Goal: Information Seeking & Learning: Learn about a topic

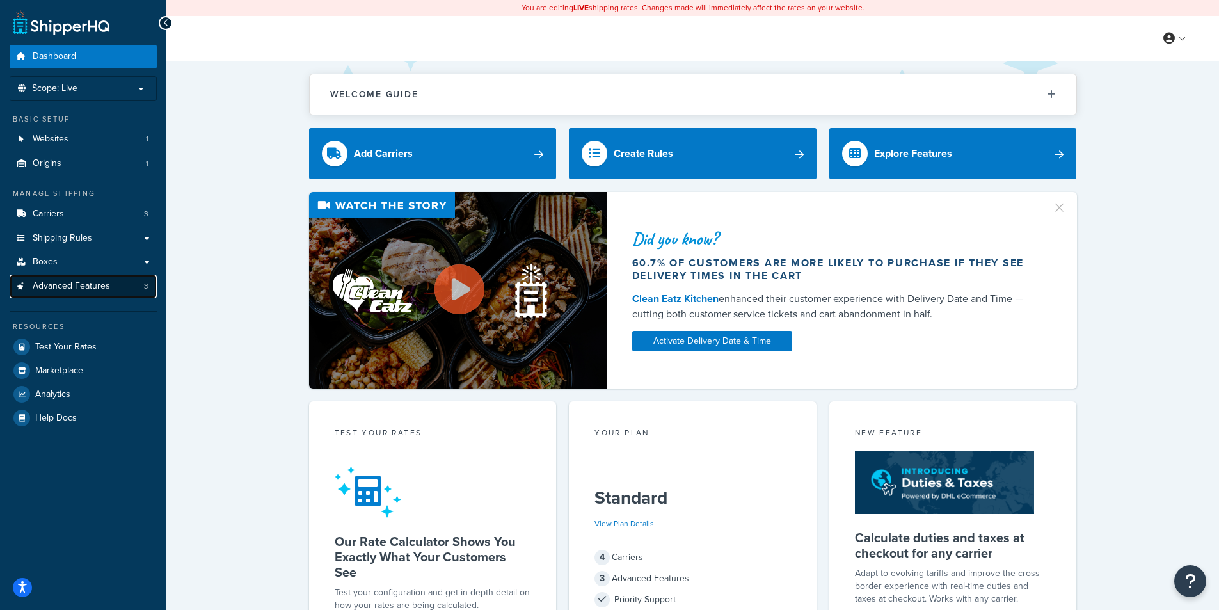
click at [82, 291] on span "Advanced Features" at bounding box center [71, 286] width 77 height 11
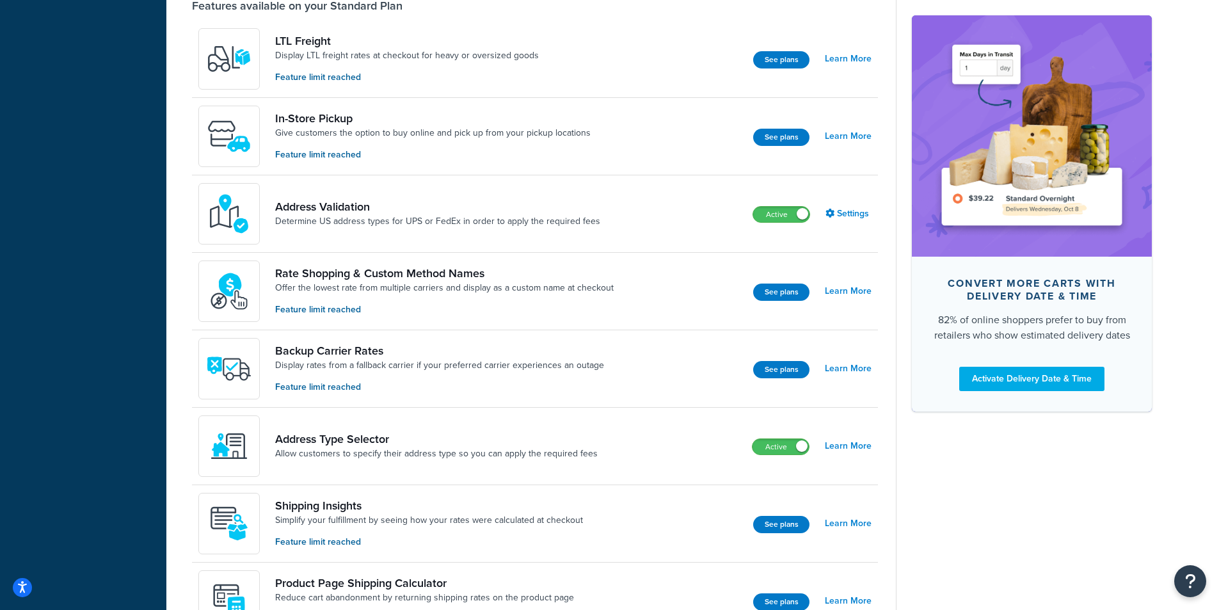
scroll to position [448, 0]
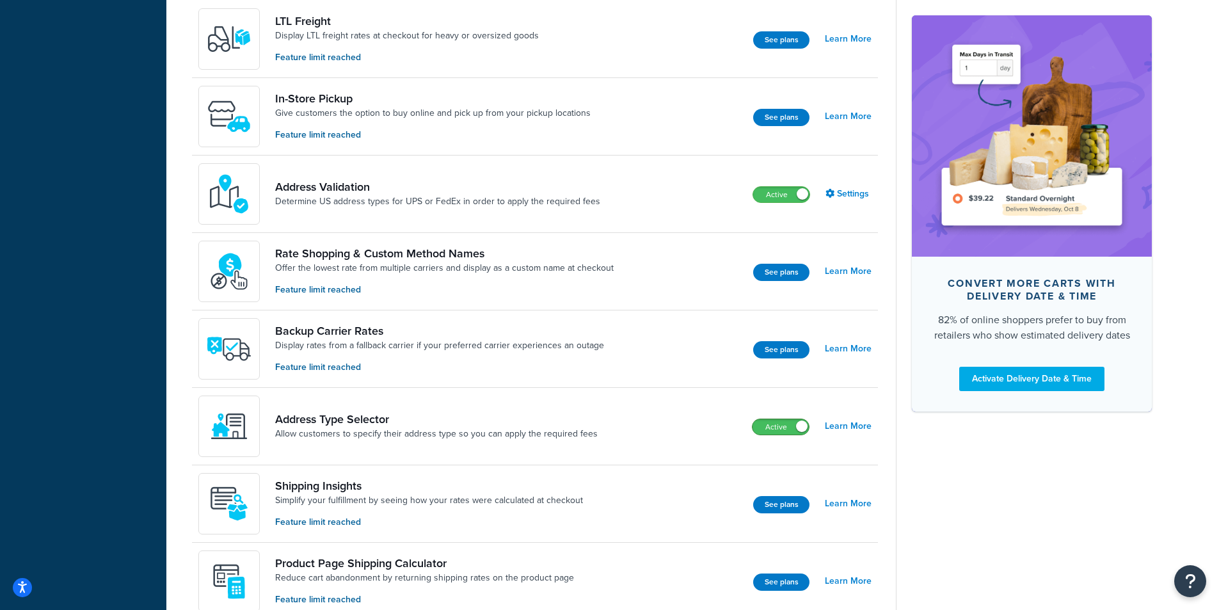
click at [801, 430] on span at bounding box center [802, 426] width 12 height 12
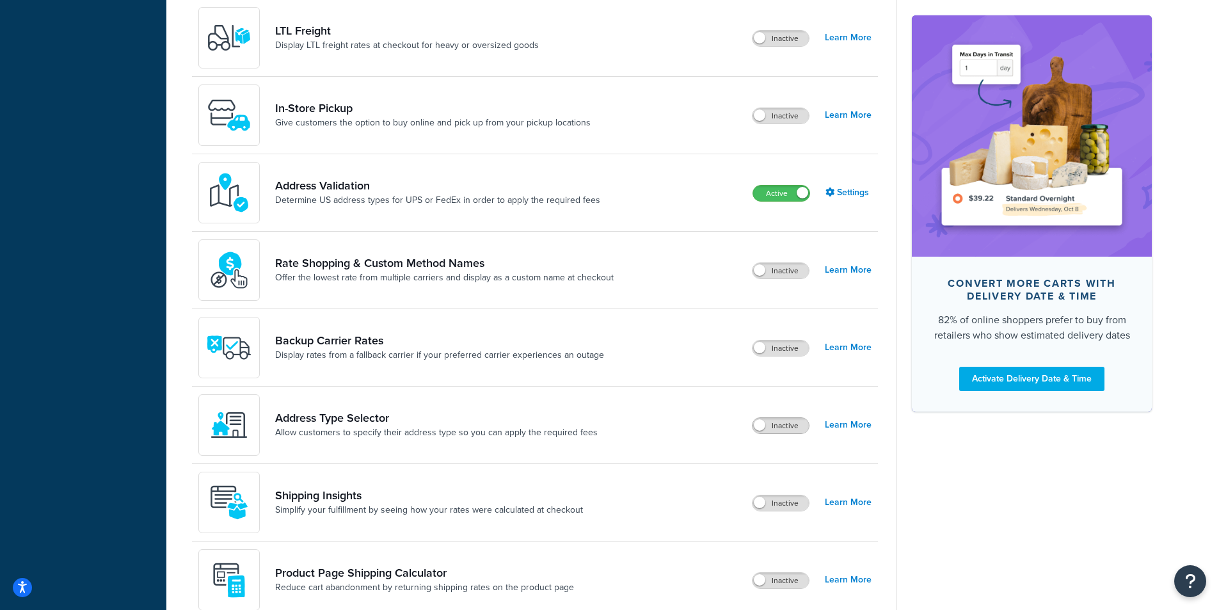
click at [765, 426] on span at bounding box center [760, 425] width 12 height 12
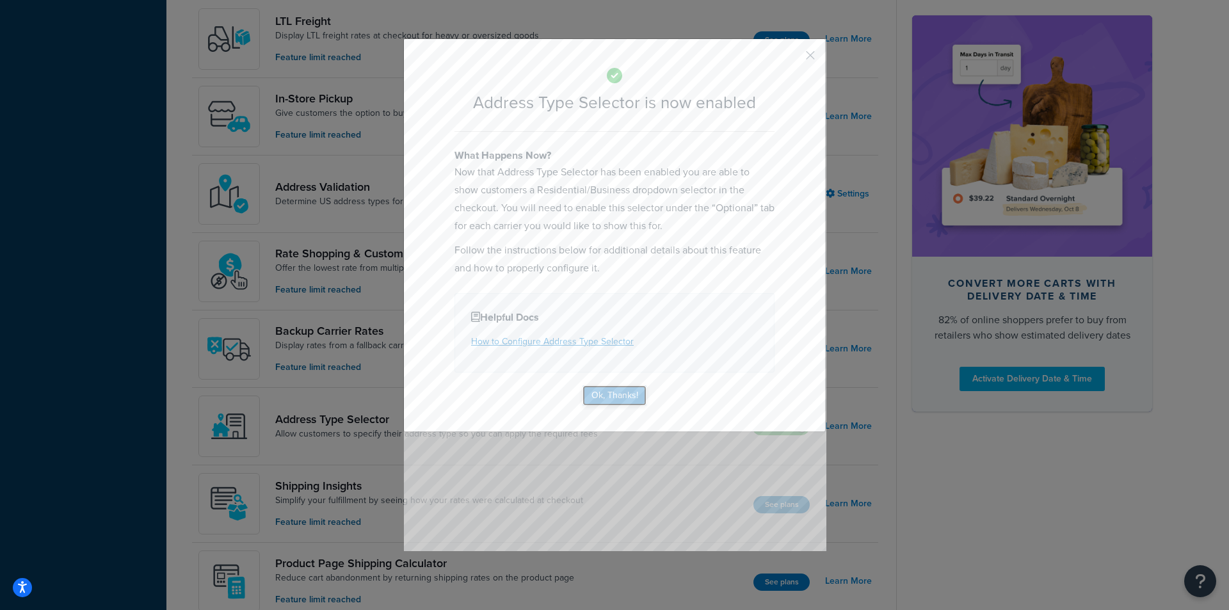
click at [614, 392] on button "Ok, Thanks!" at bounding box center [614, 395] width 64 height 20
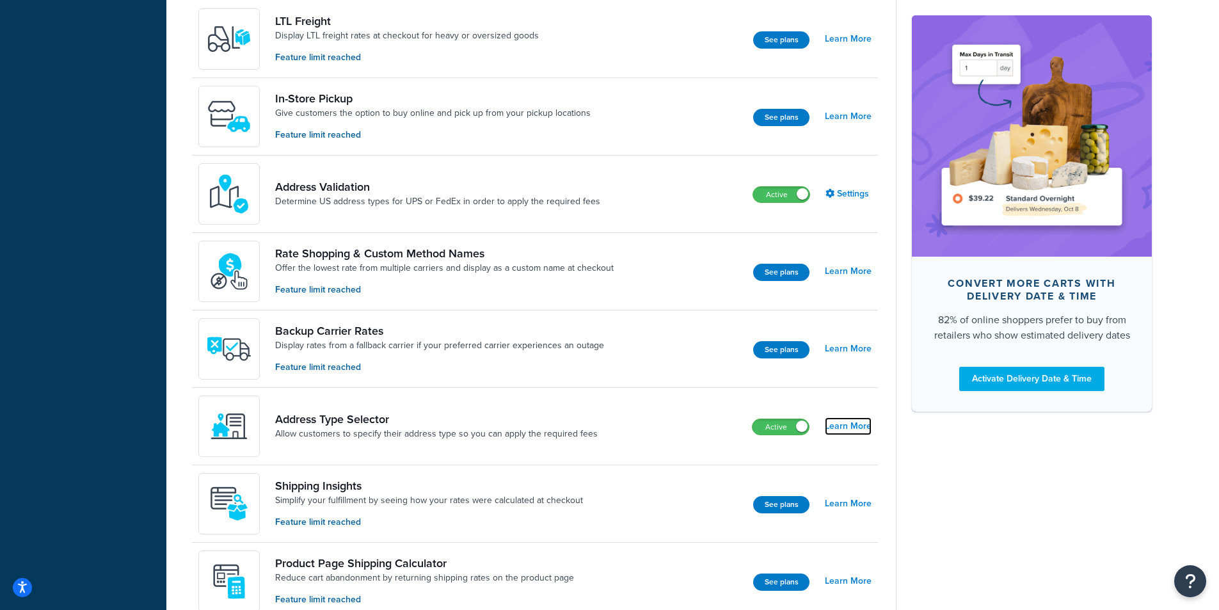
click at [838, 429] on link "Learn More" at bounding box center [848, 426] width 47 height 18
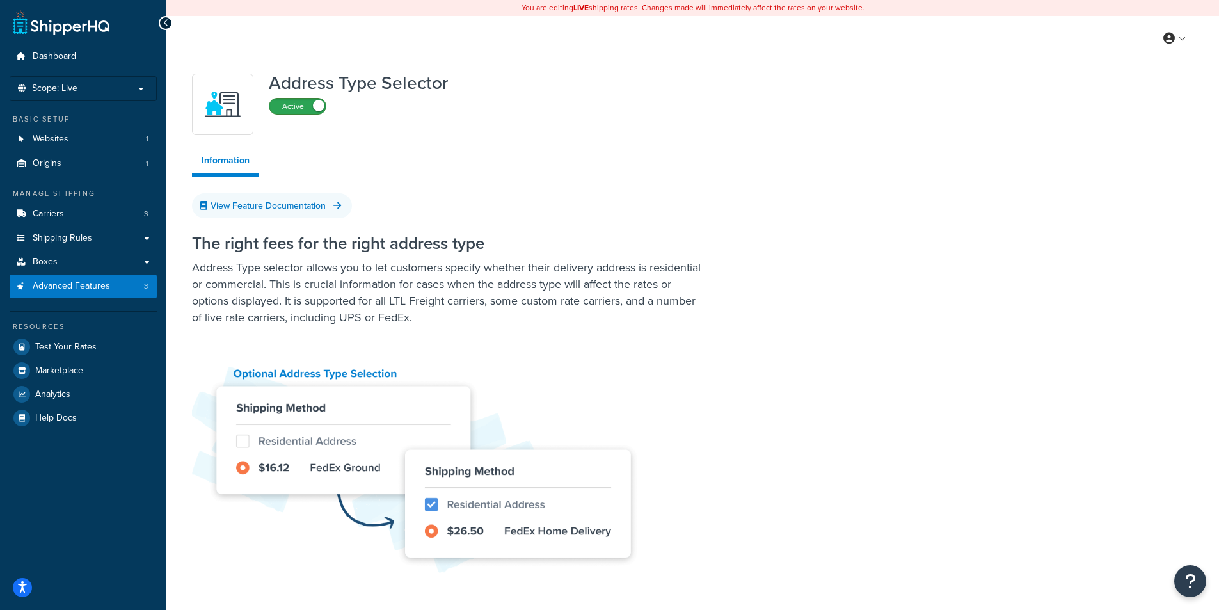
click at [304, 112] on label "Active" at bounding box center [297, 106] width 56 height 15
click at [296, 122] on label "Inactive" at bounding box center [297, 122] width 56 height 15
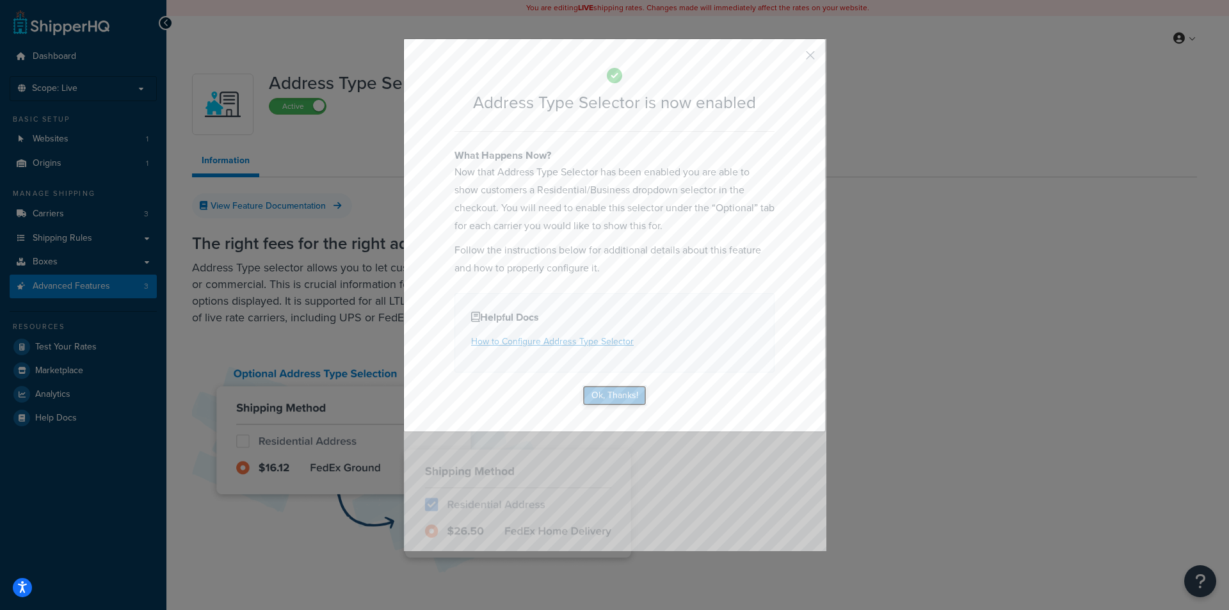
click at [605, 397] on button "Ok, Thanks!" at bounding box center [614, 395] width 64 height 20
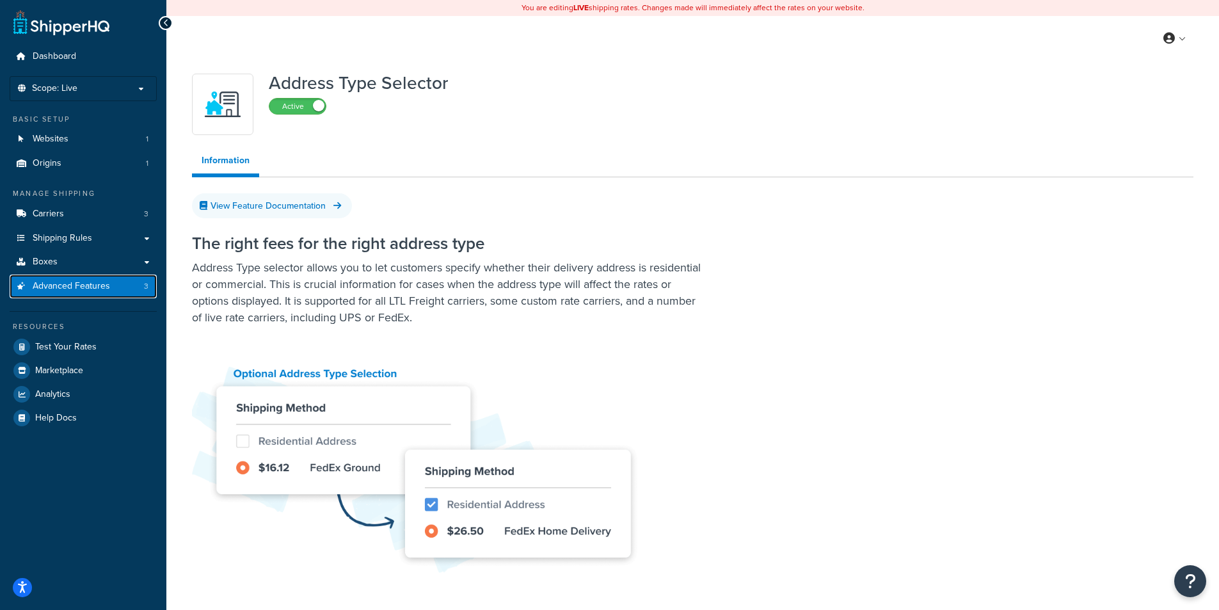
click at [113, 287] on link "Advanced Features 3" at bounding box center [83, 287] width 147 height 24
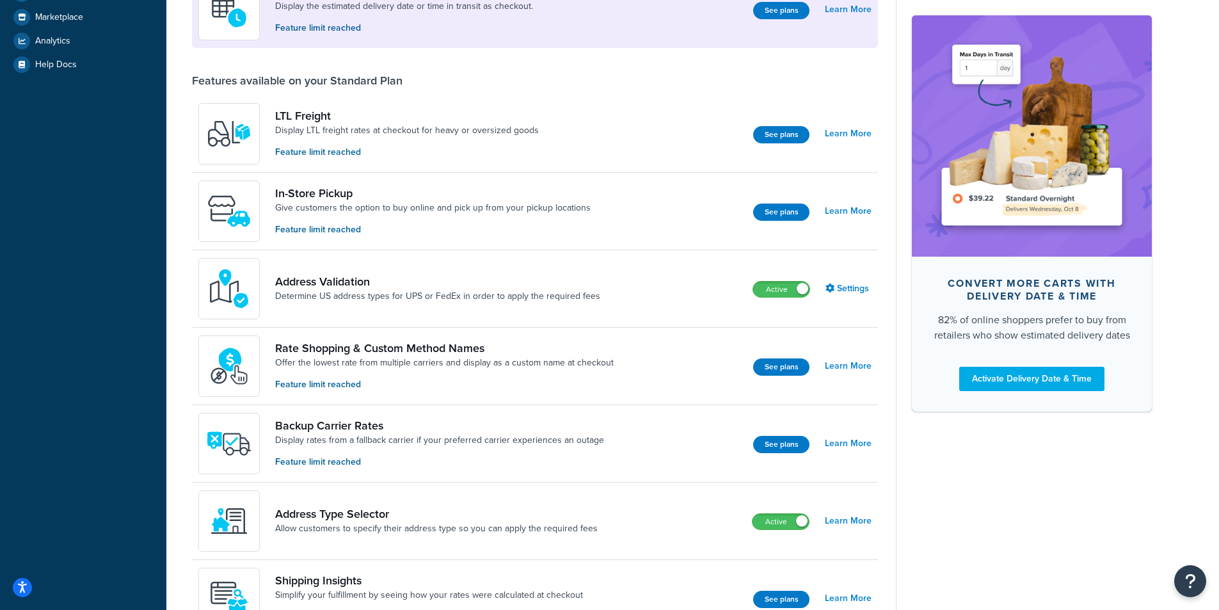
scroll to position [384, 0]
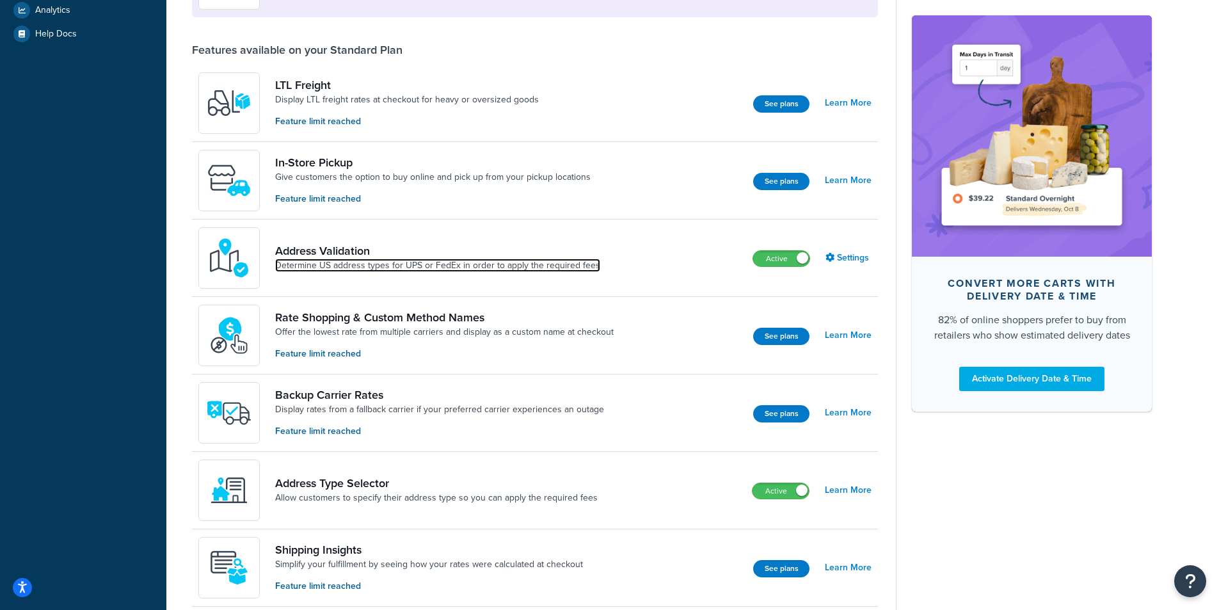
click at [564, 261] on link "Determine US address types for UPS or FedEx in order to apply the required fees" at bounding box center [437, 265] width 325 height 13
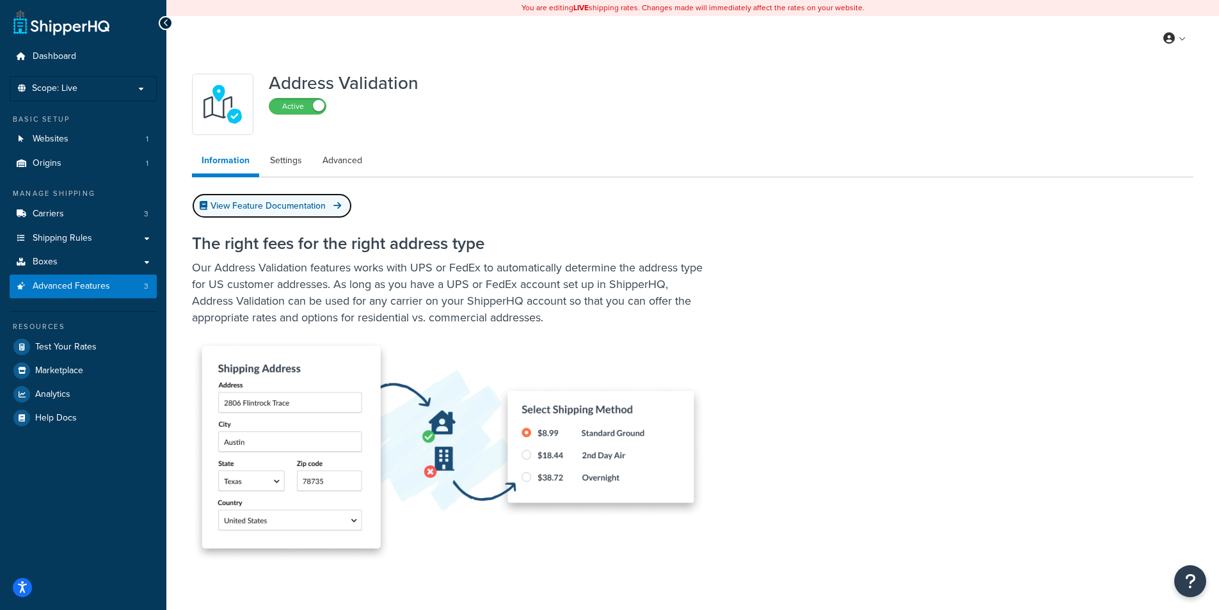
click at [320, 209] on link "View Feature Documentation" at bounding box center [272, 205] width 160 height 25
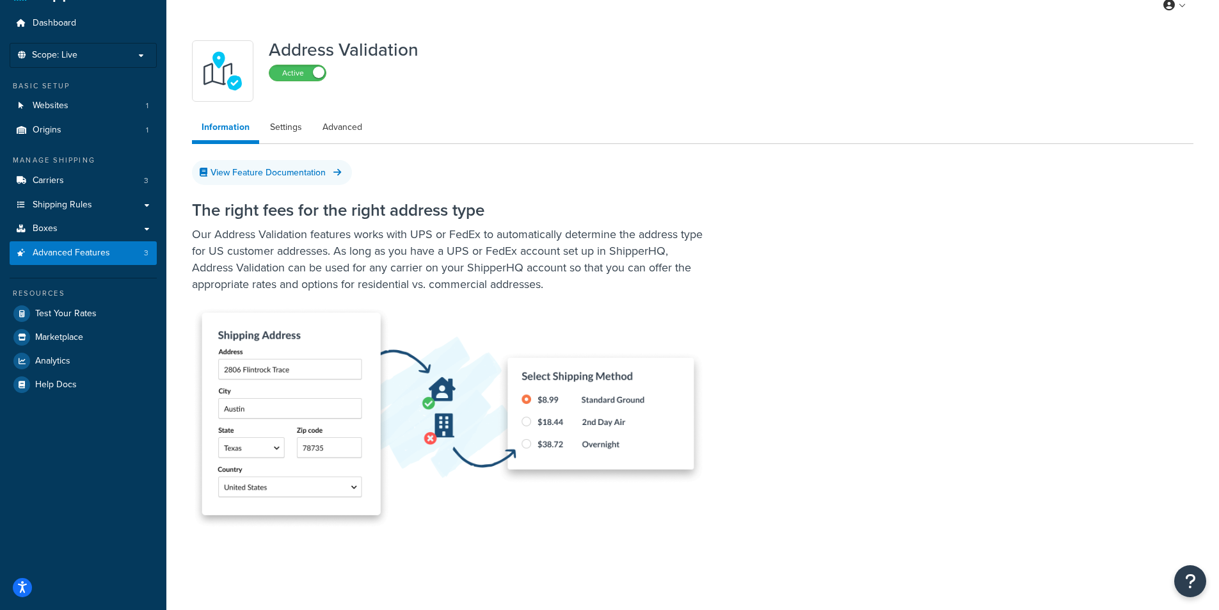
scroll to position [61, 0]
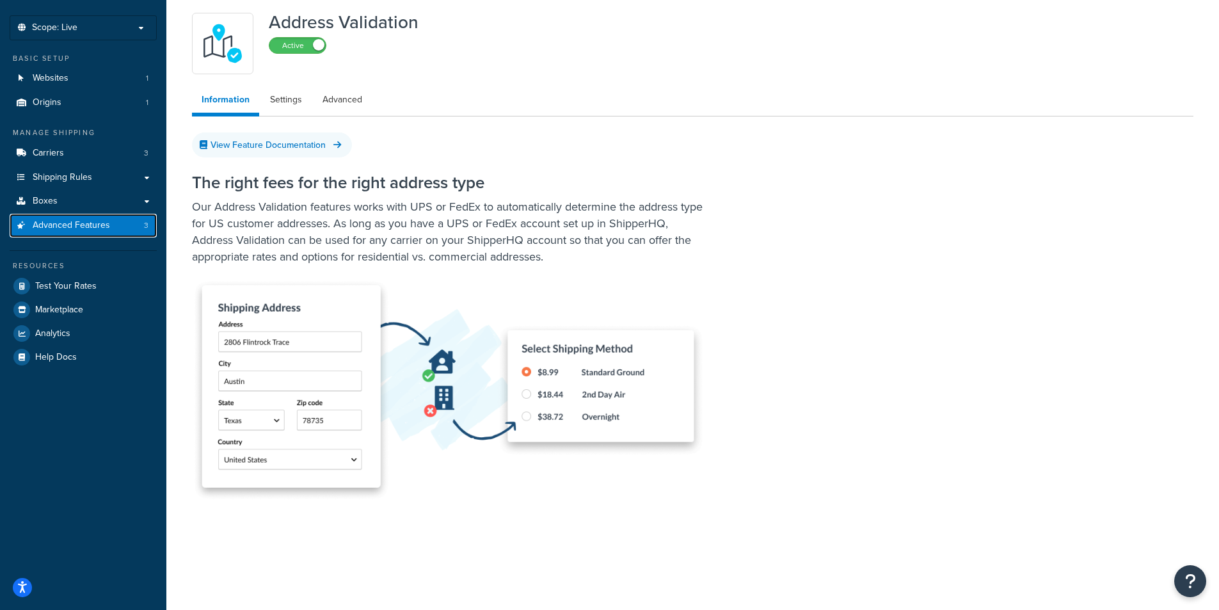
click at [100, 223] on span "Advanced Features" at bounding box center [71, 225] width 77 height 11
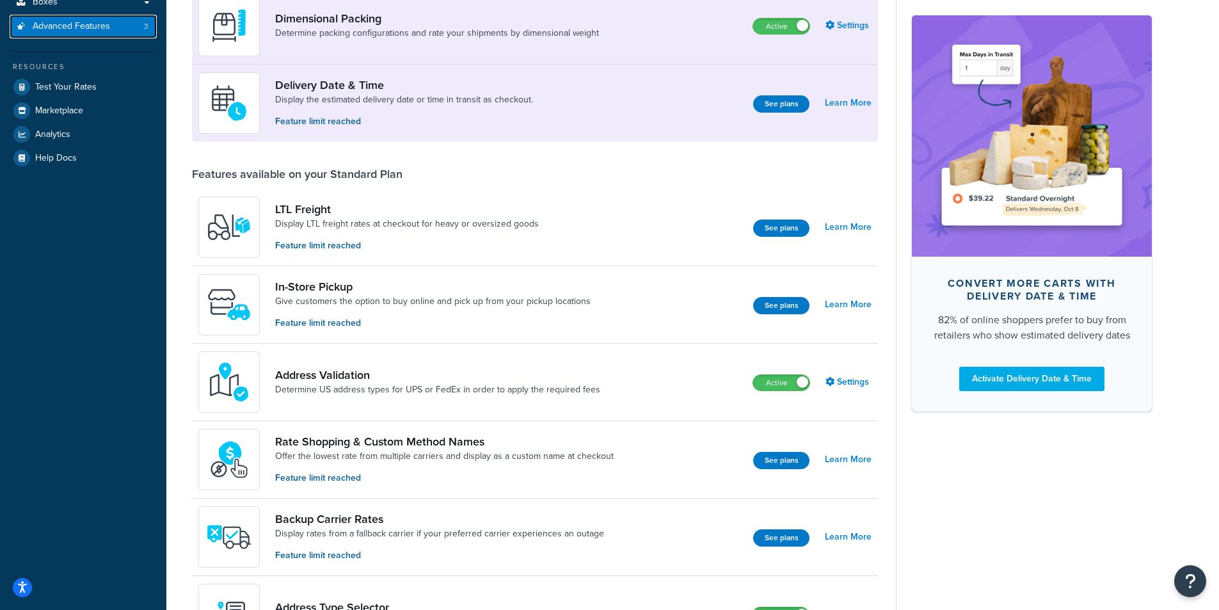
scroll to position [381, 0]
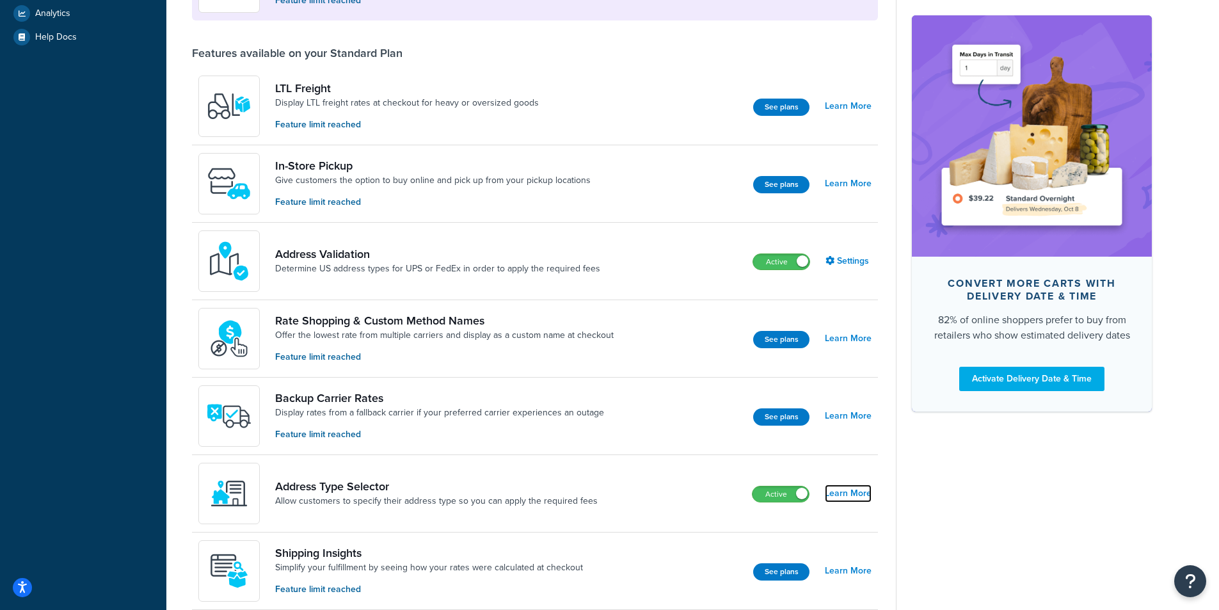
click at [869, 495] on link "Learn More" at bounding box center [848, 493] width 47 height 18
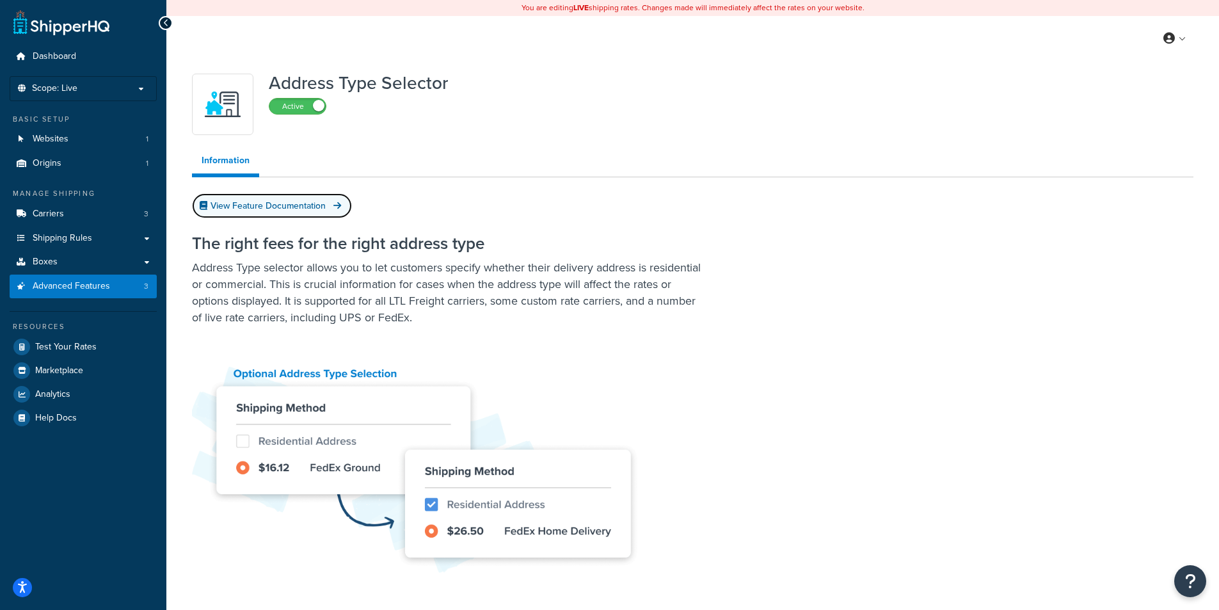
click at [267, 207] on link "View Feature Documentation" at bounding box center [272, 205] width 160 height 25
click at [89, 287] on span "Advanced Features" at bounding box center [71, 286] width 77 height 11
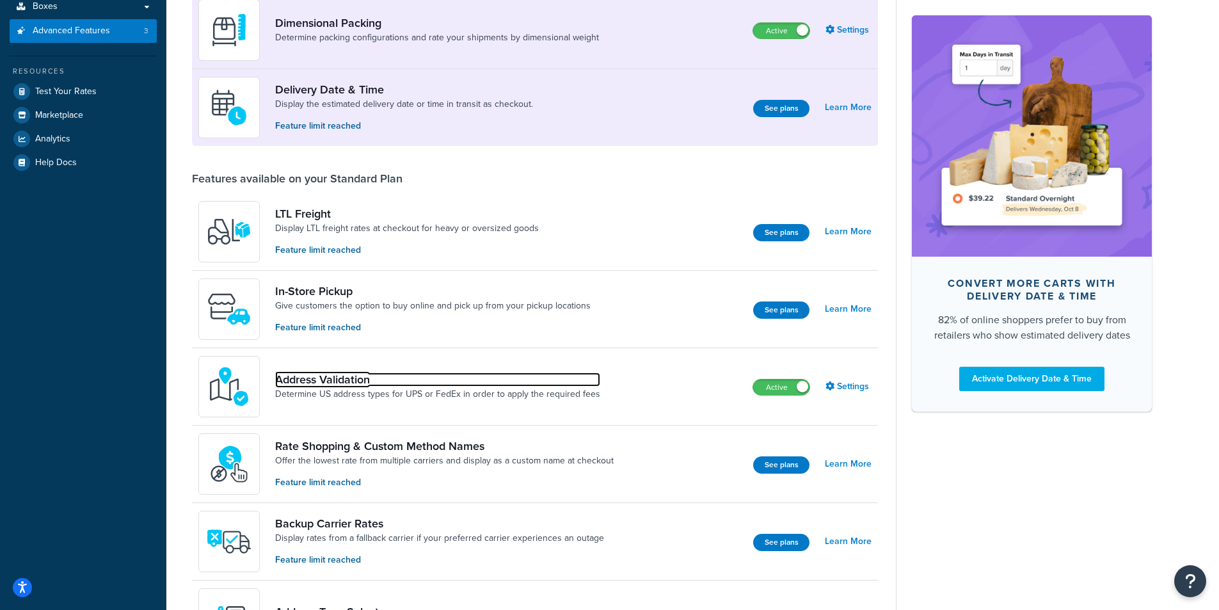
scroll to position [256, 0]
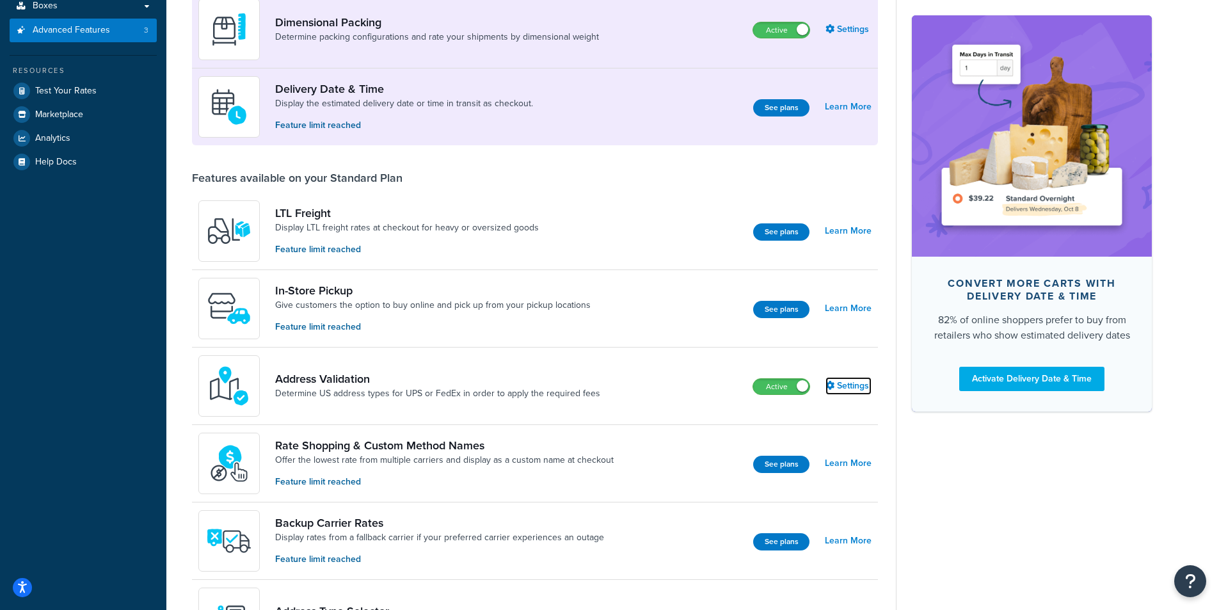
click at [843, 387] on link "Settings" at bounding box center [849, 386] width 46 height 18
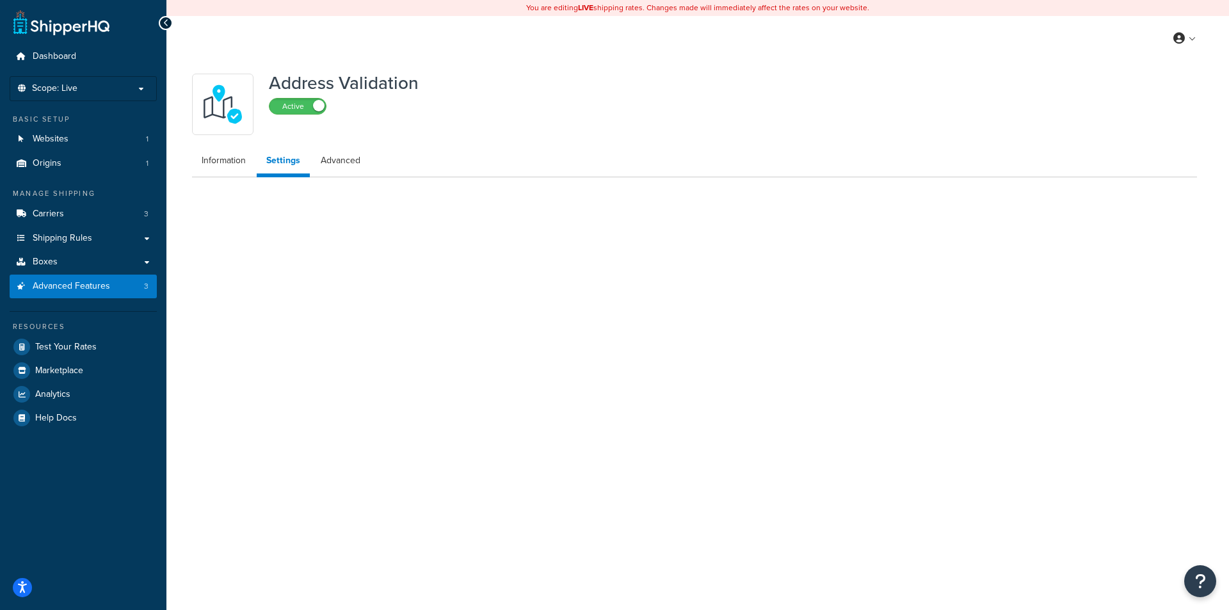
select select "130756"
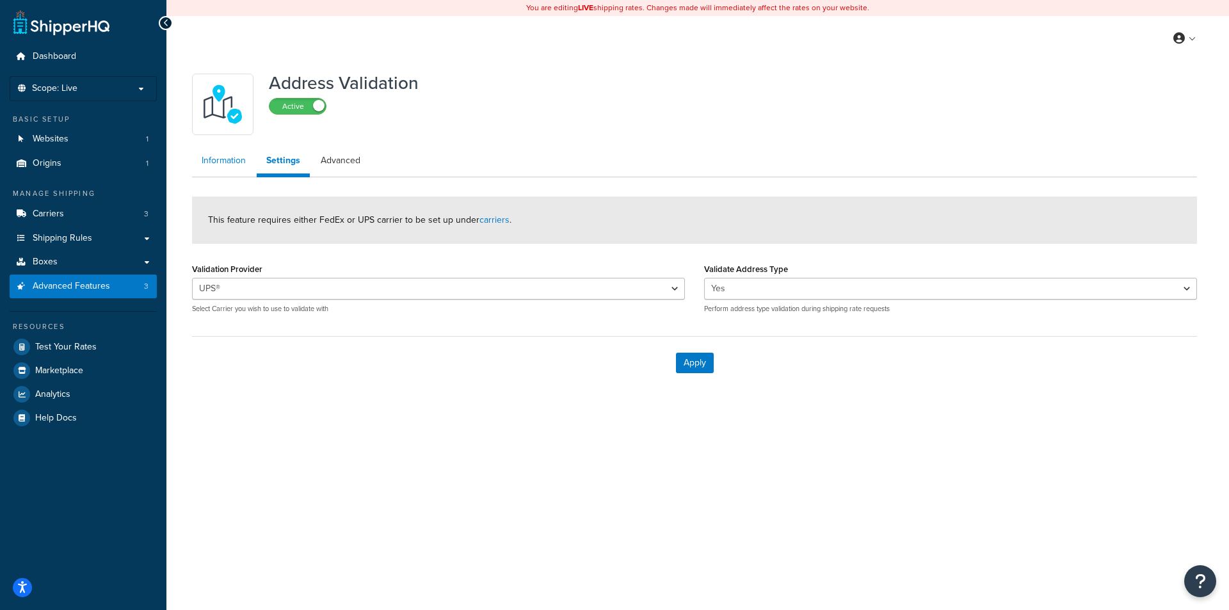
click at [221, 166] on link "Information" at bounding box center [223, 161] width 63 height 26
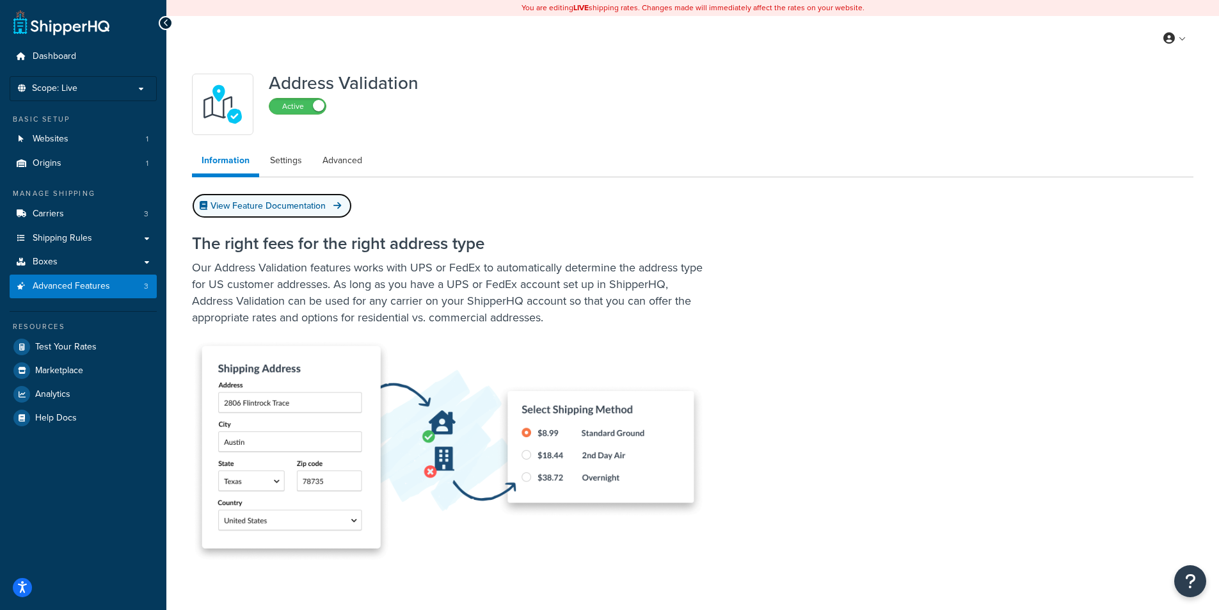
click at [243, 207] on link "View Feature Documentation" at bounding box center [272, 205] width 160 height 25
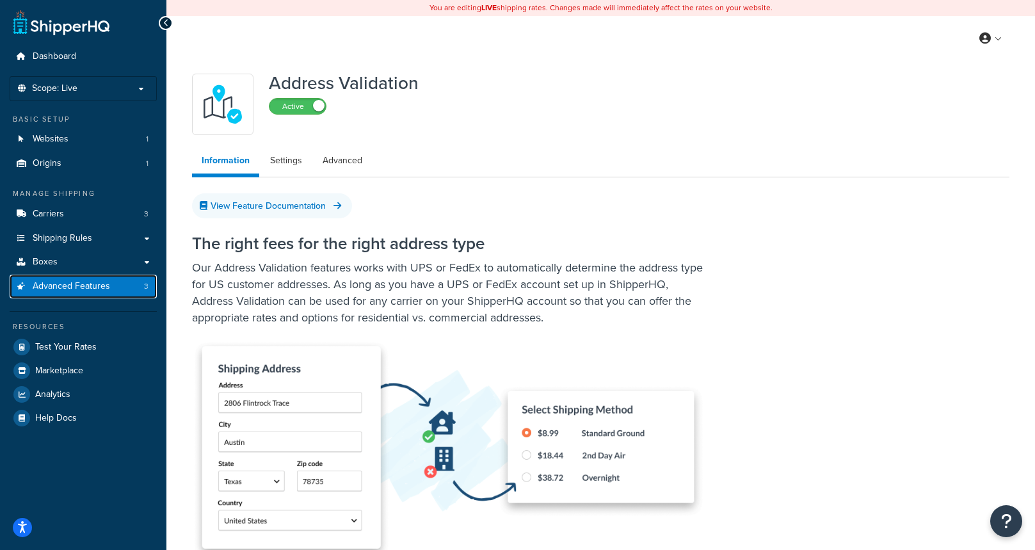
click at [99, 287] on span "Advanced Features" at bounding box center [71, 286] width 77 height 11
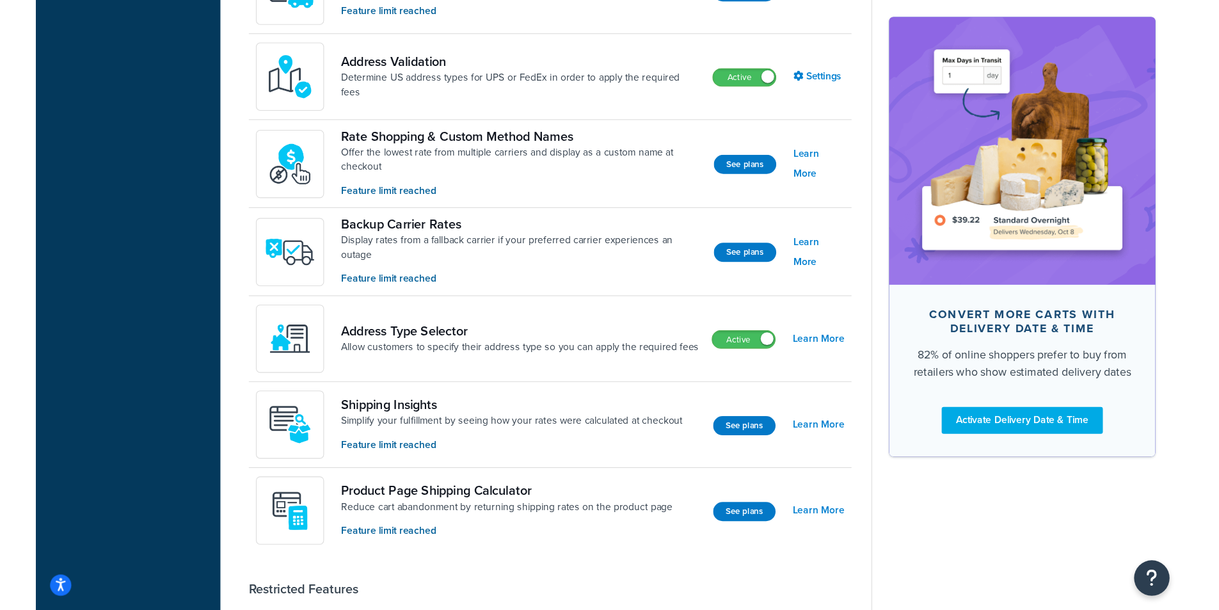
scroll to position [384, 0]
